Goal: Task Accomplishment & Management: Manage account settings

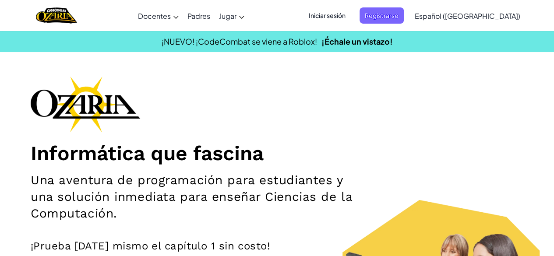
click at [408, 7] on ul "Iniciar sesión Registrarse" at bounding box center [353, 15] width 109 height 16
click at [348, 21] on span "Iniciar sesión" at bounding box center [327, 15] width 47 height 16
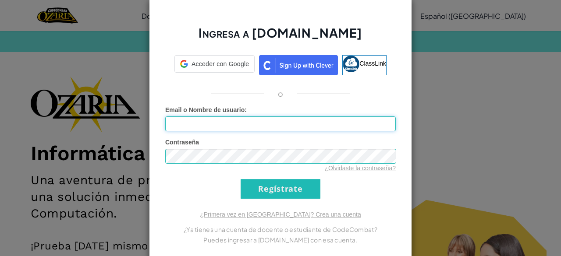
type input "GabrielM_19"
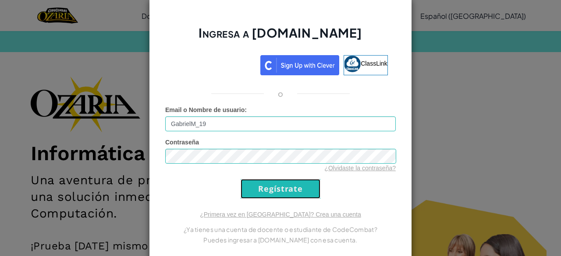
click at [278, 189] on input "Regístrate" at bounding box center [281, 189] width 80 height 20
